Goal: Information Seeking & Learning: Check status

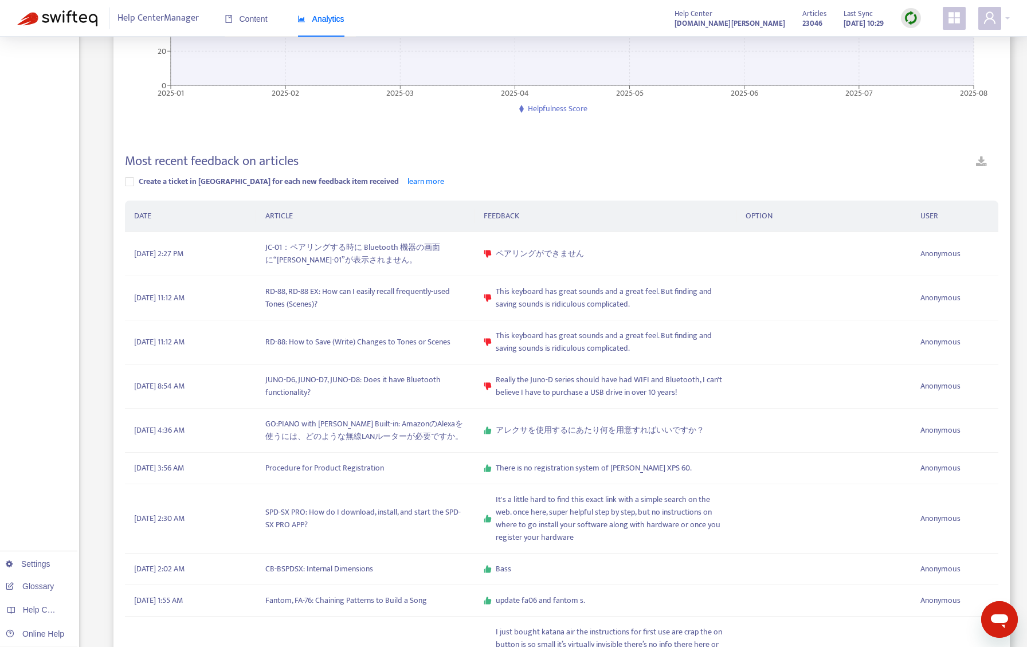
click at [914, 16] on img at bounding box center [911, 18] width 14 height 14
click at [917, 46] on link "Quick Sync" at bounding box center [934, 41] width 49 height 13
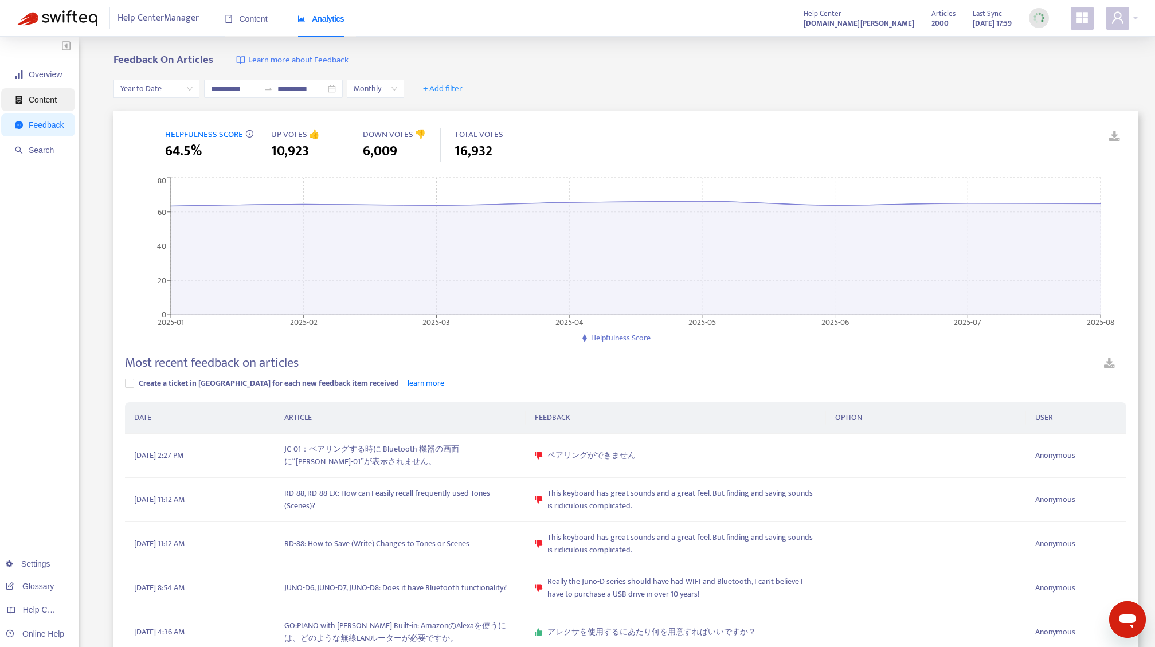
click at [54, 99] on span "Content" at bounding box center [43, 99] width 28 height 9
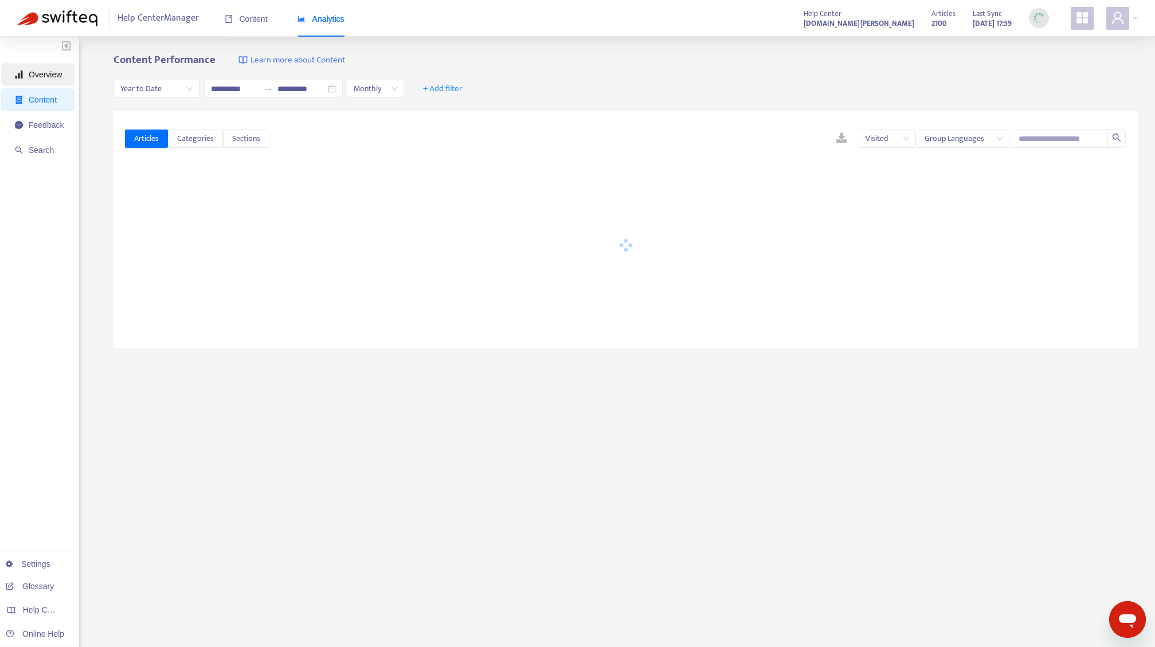
click at [57, 79] on span "Overview" at bounding box center [45, 74] width 33 height 9
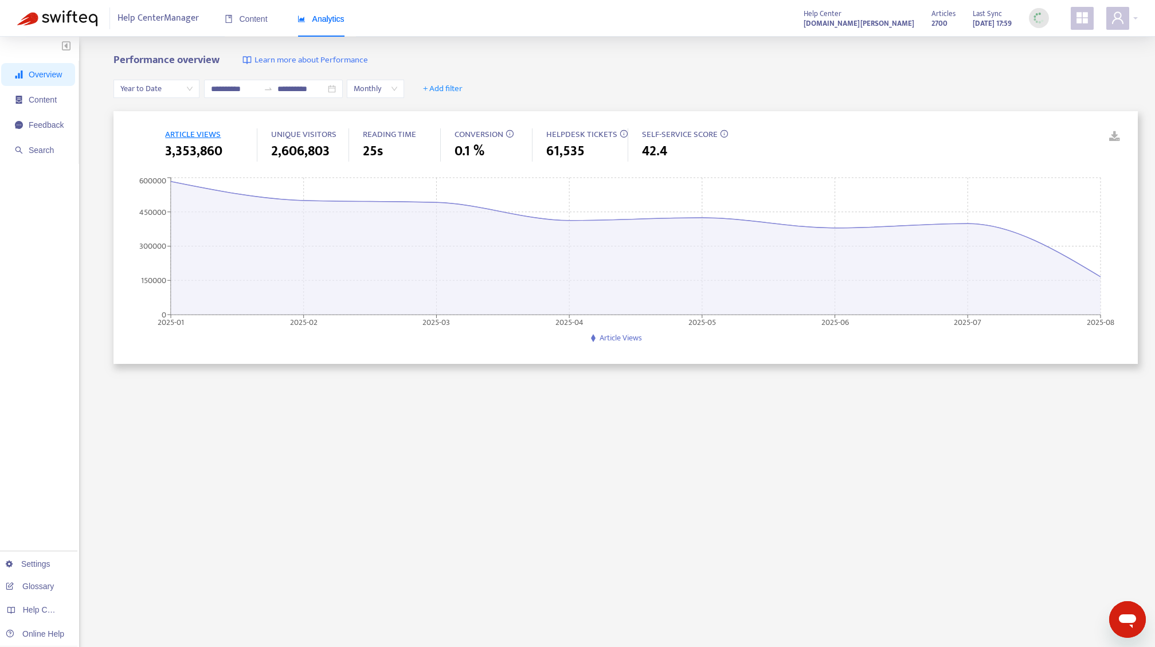
click at [392, 89] on span "Monthly" at bounding box center [376, 88] width 44 height 17
click at [394, 135] on div "Weekly" at bounding box center [481, 130] width 200 height 13
click at [397, 86] on span "Weekly" at bounding box center [376, 88] width 44 height 17
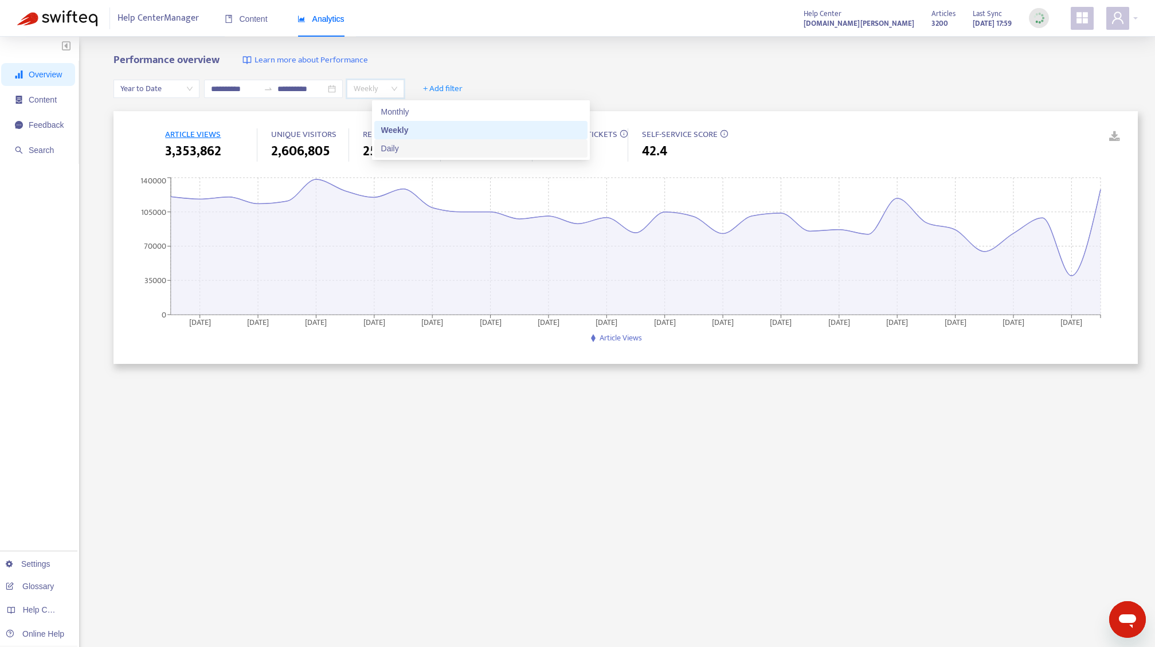
click at [413, 153] on div "Daily" at bounding box center [481, 148] width 200 height 13
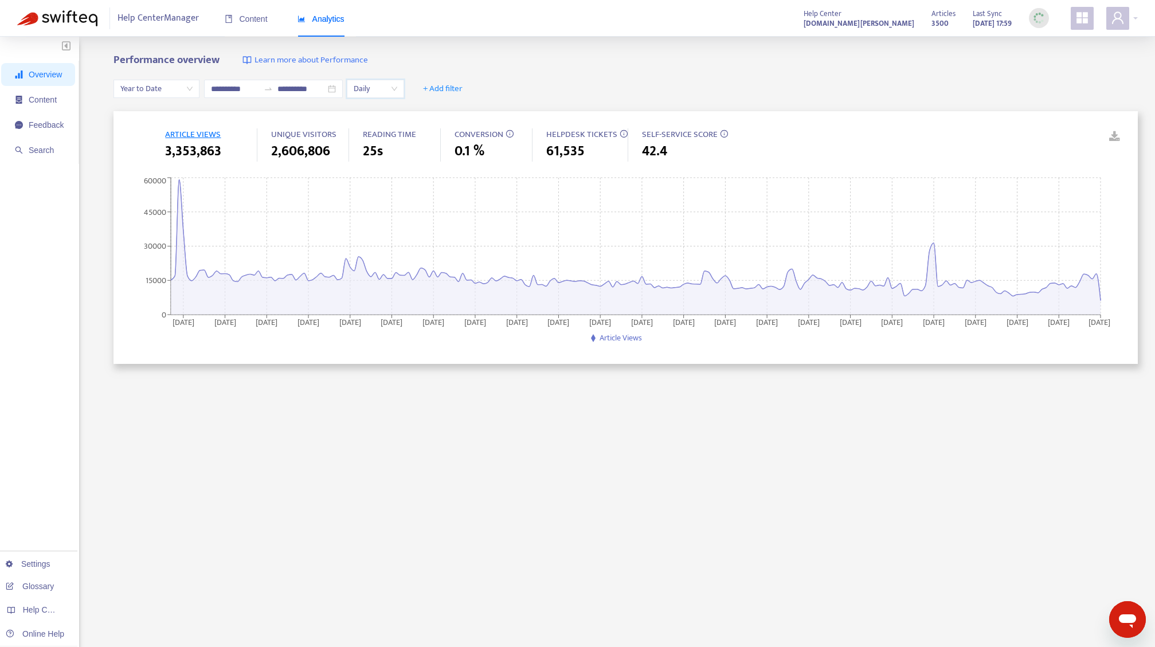
click at [397, 81] on span "Daily" at bounding box center [376, 88] width 44 height 17
click at [401, 113] on div "Monthly" at bounding box center [481, 111] width 200 height 13
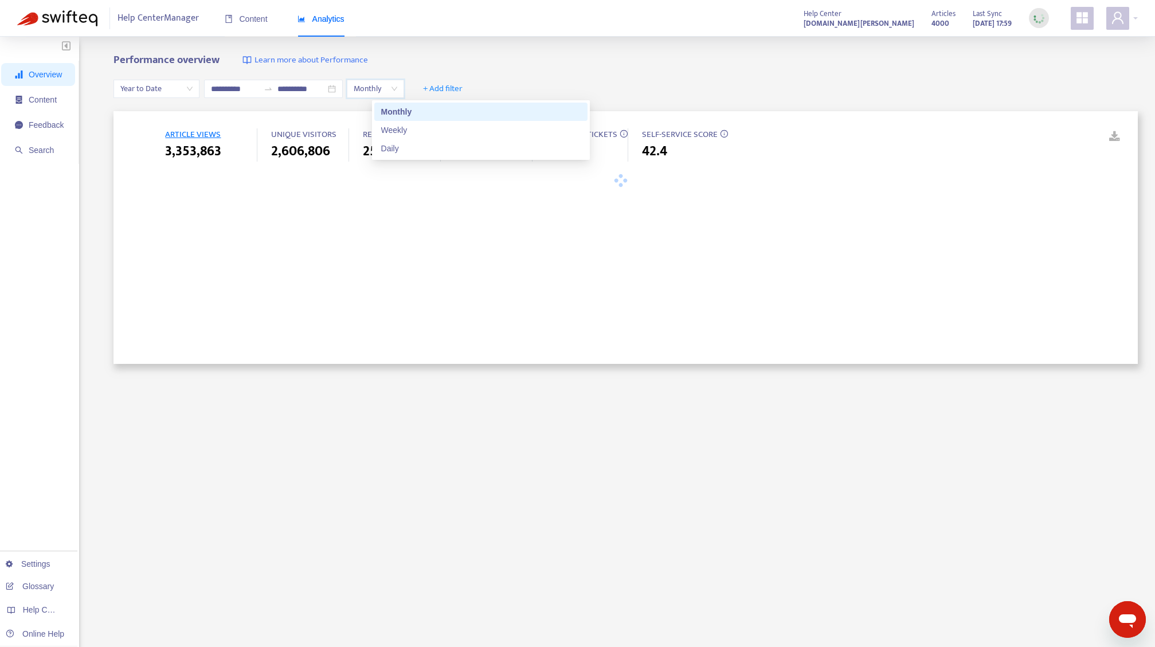
drag, startPoint x: 521, startPoint y: 108, endPoint x: 535, endPoint y: 100, distance: 16.9
click at [521, 108] on div "**********" at bounding box center [626, 89] width 1025 height 44
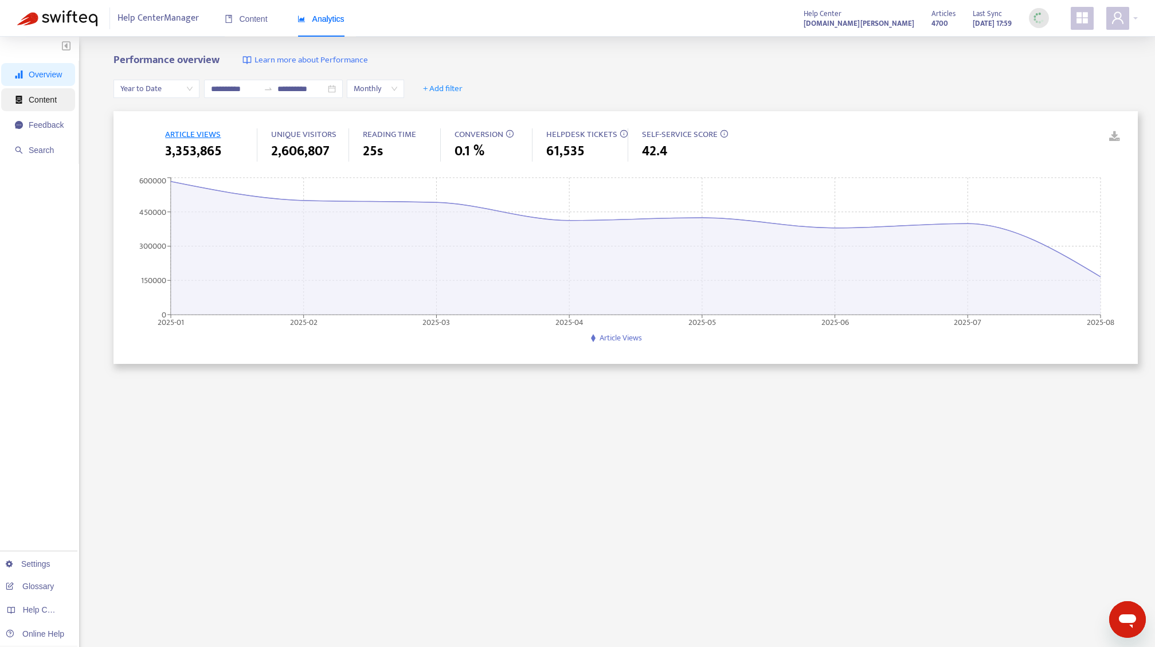
click at [34, 100] on span "Content" at bounding box center [43, 99] width 28 height 9
